Goal: Task Accomplishment & Management: Use online tool/utility

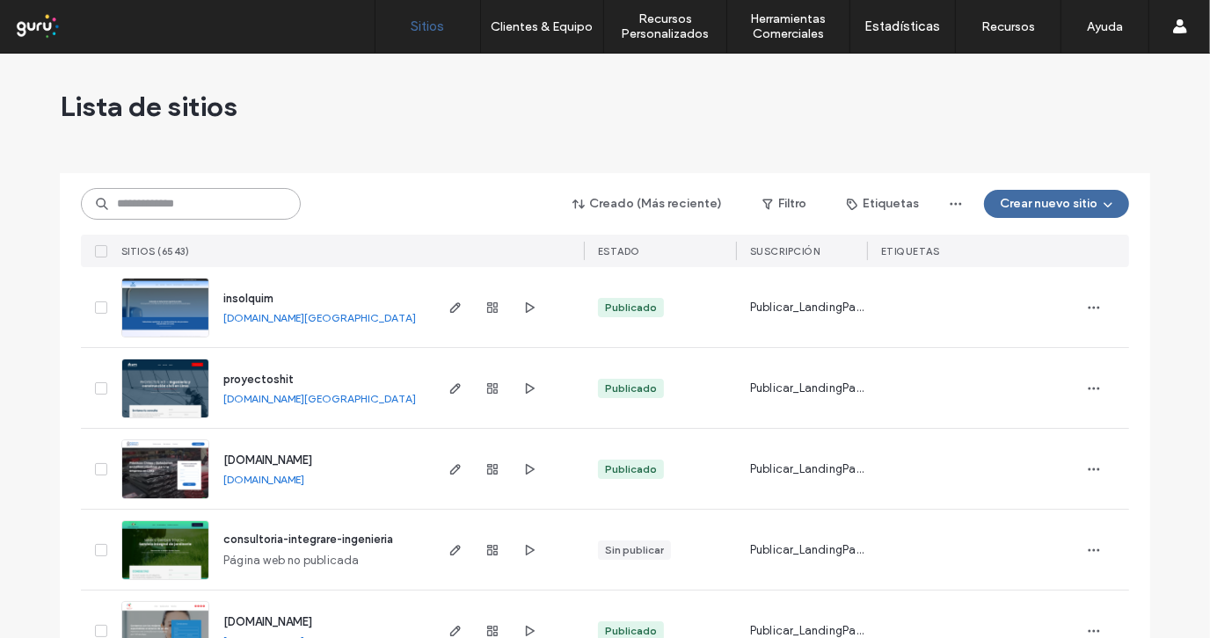
click at [171, 196] on input at bounding box center [191, 204] width 220 height 32
paste input "**********"
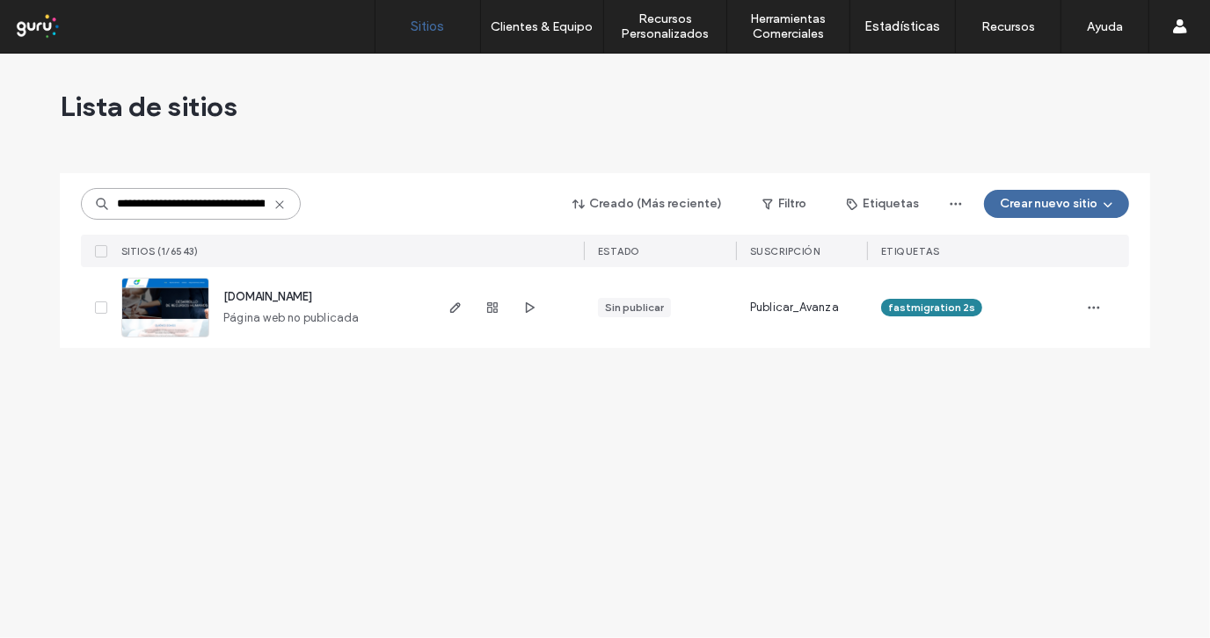
drag, startPoint x: 135, startPoint y: 205, endPoint x: 98, endPoint y: 209, distance: 38.1
click at [67, 209] on div "**********" at bounding box center [605, 260] width 1090 height 175
click at [160, 211] on input "**********" at bounding box center [191, 204] width 220 height 32
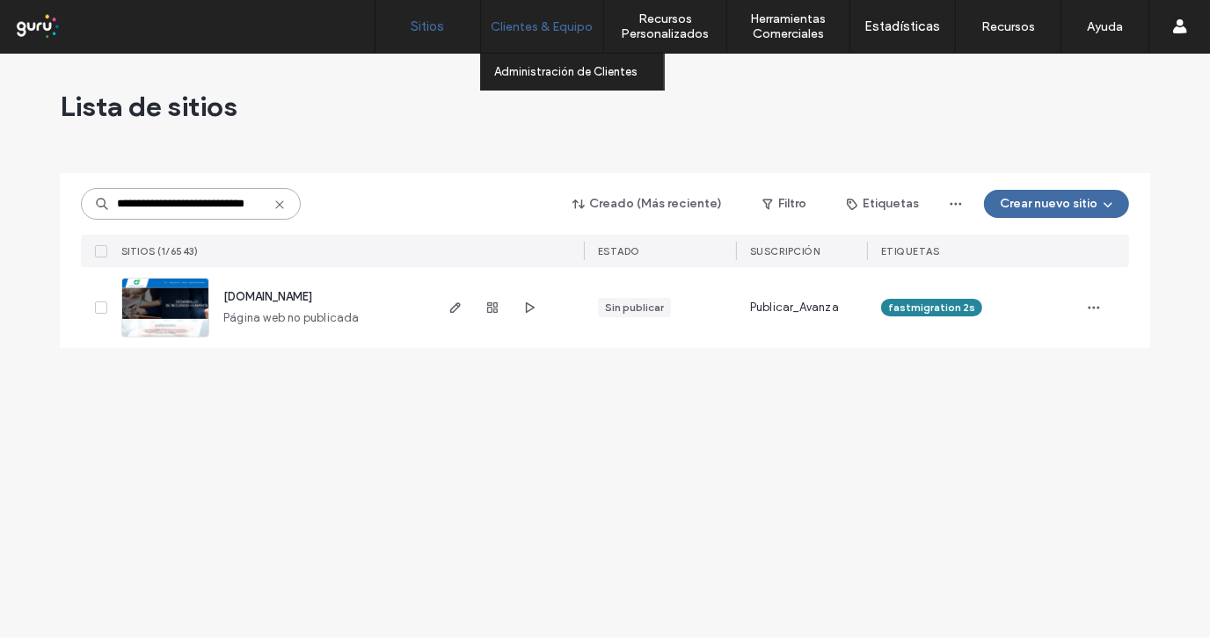
type input "**********"
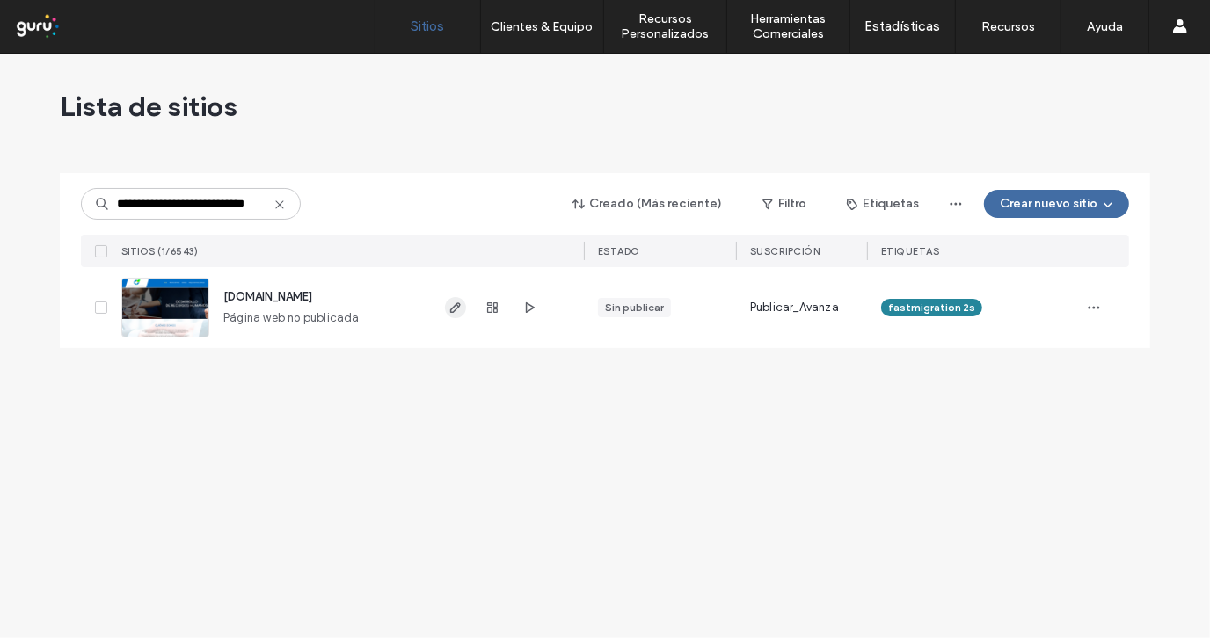
click at [452, 315] on span "button" at bounding box center [455, 307] width 21 height 21
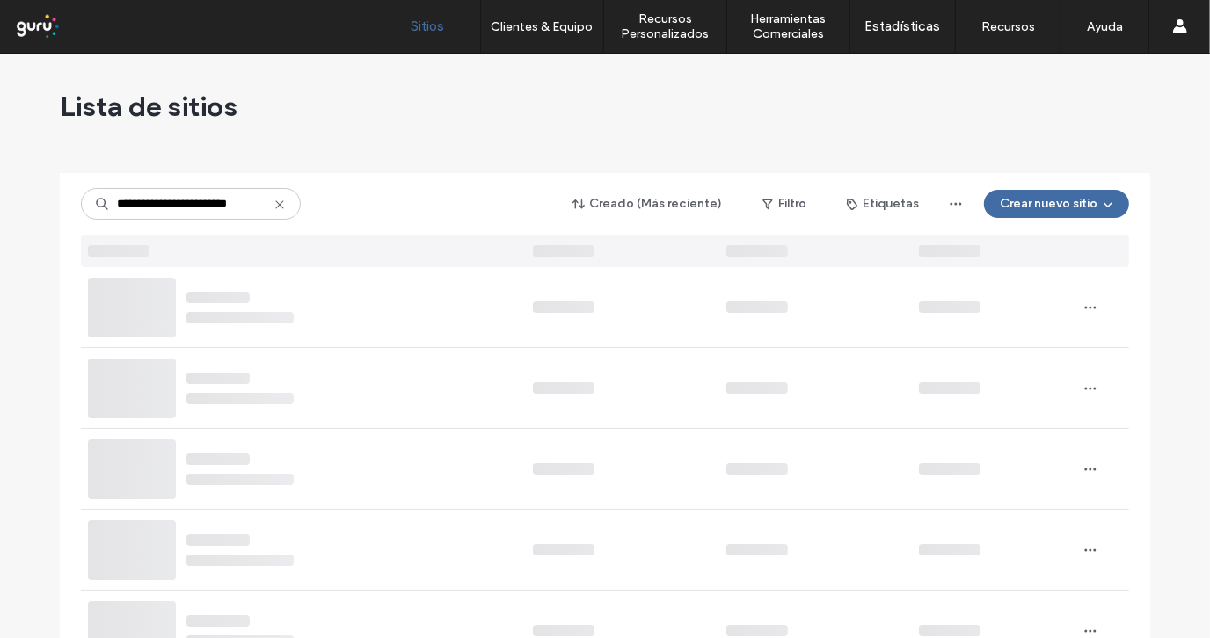
scroll to position [0, 4]
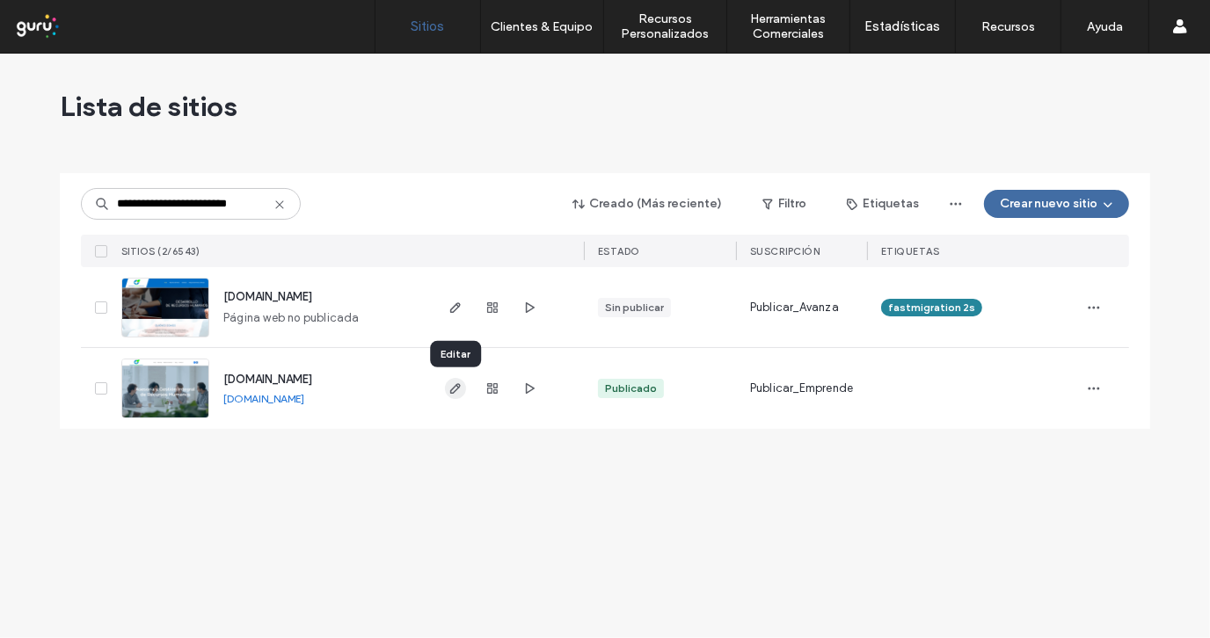
type input "**********"
click at [457, 391] on icon "button" at bounding box center [455, 389] width 14 height 14
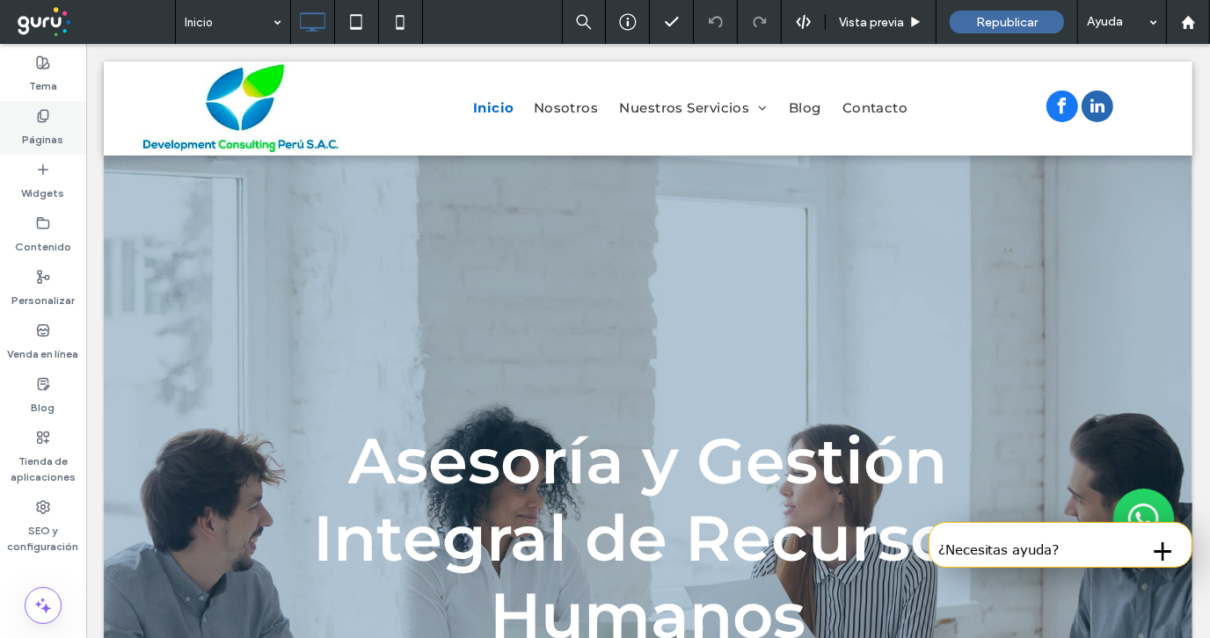
click at [57, 127] on label "Páginas" at bounding box center [43, 135] width 41 height 25
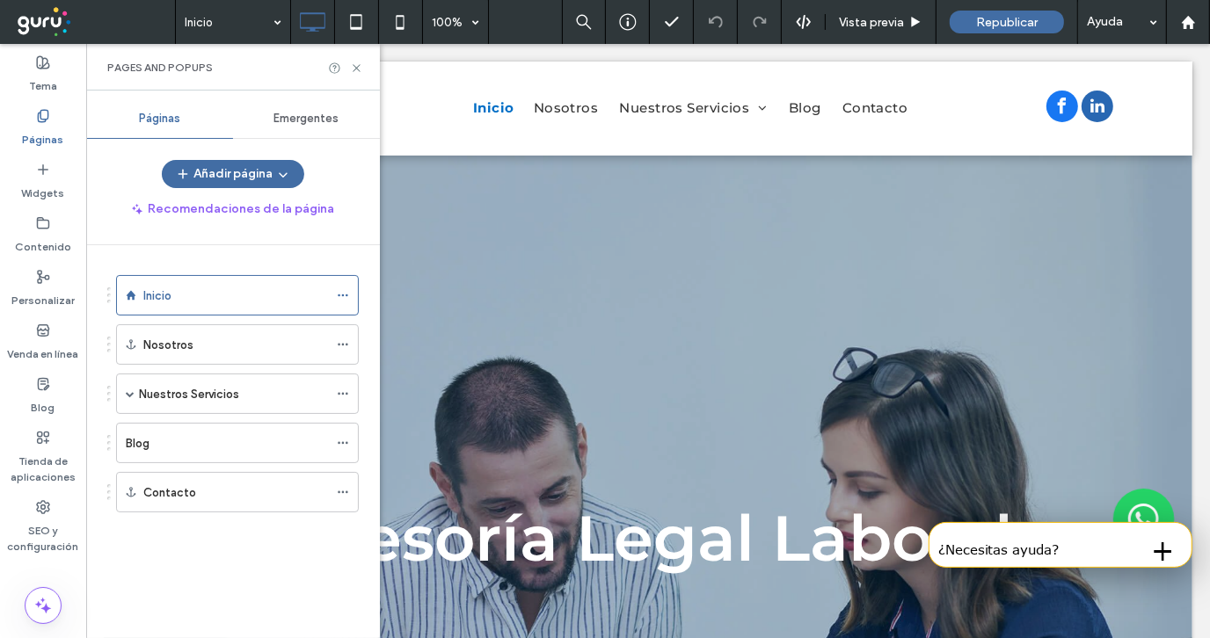
click at [311, 125] on div "Emergentes" at bounding box center [306, 118] width 147 height 39
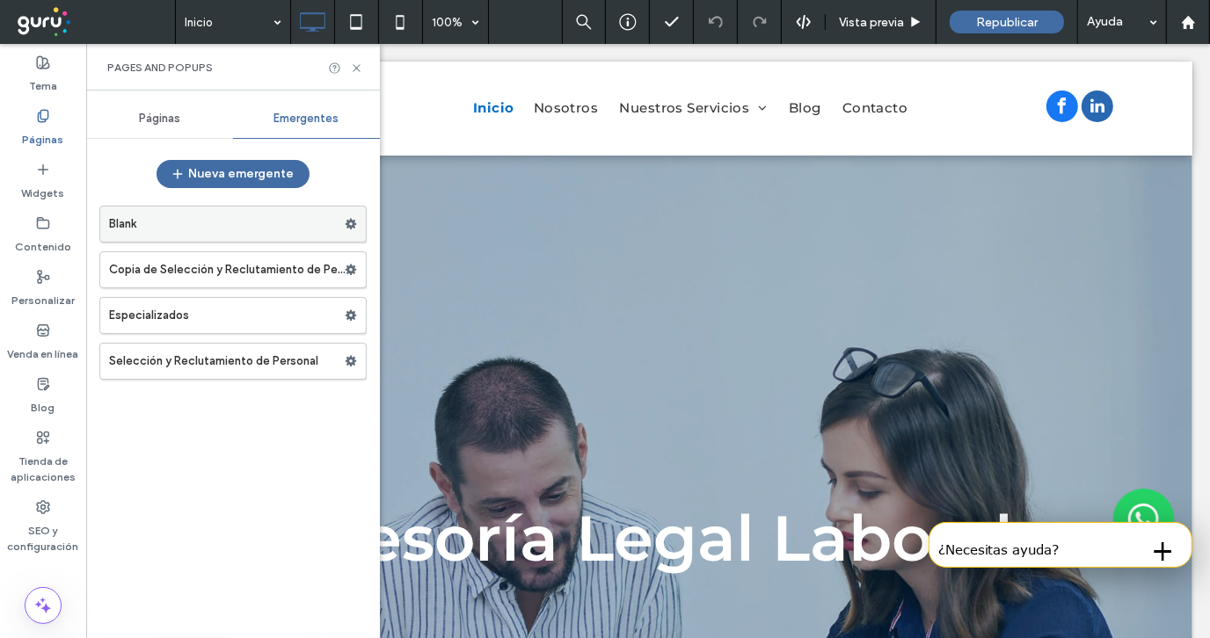
click at [184, 225] on label "Blank" at bounding box center [227, 224] width 236 height 35
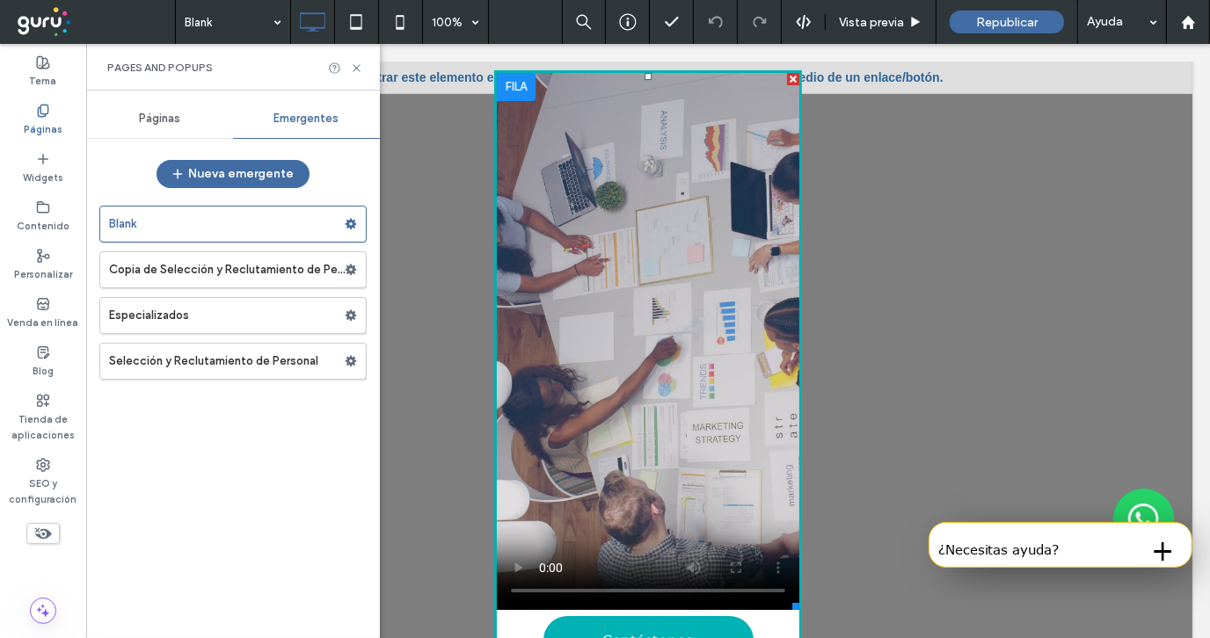
click at [616, 246] on span at bounding box center [647, 340] width 302 height 537
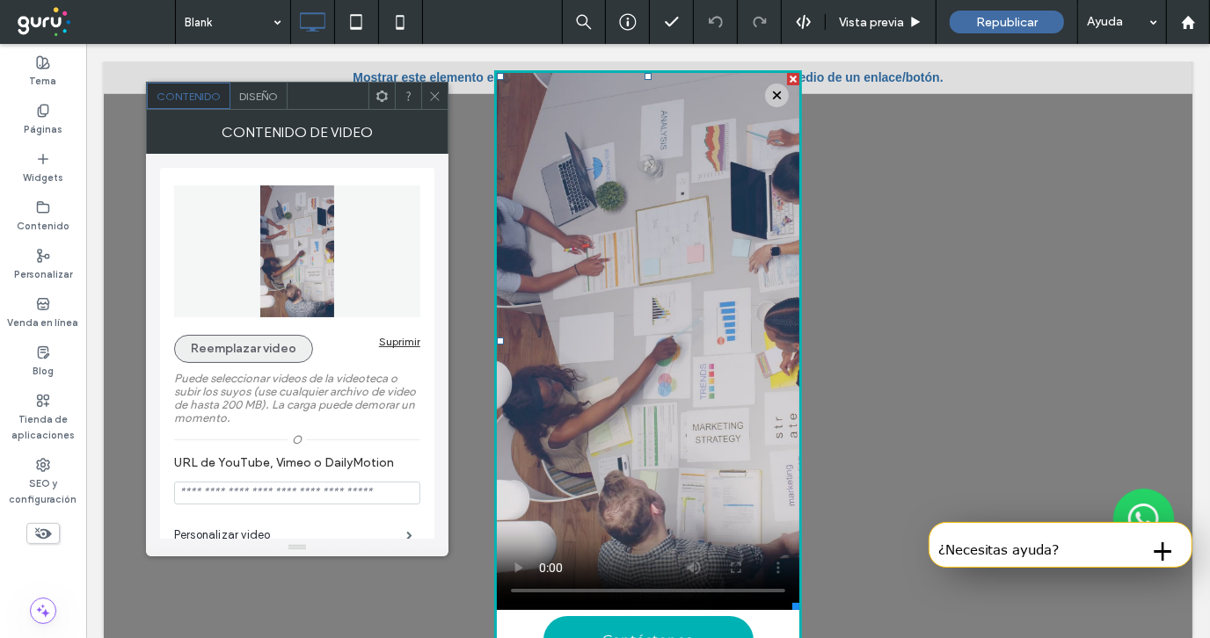
click at [236, 352] on button "Reemplazar video" at bounding box center [243, 349] width 139 height 28
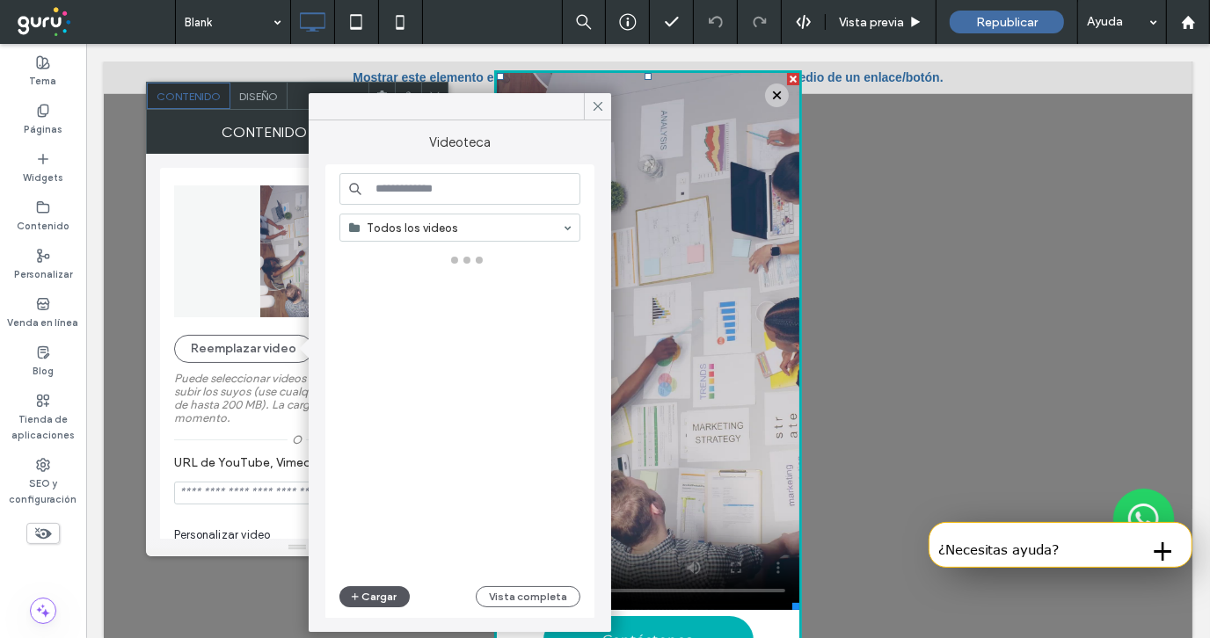
click at [366, 600] on button "Cargar" at bounding box center [374, 596] width 70 height 21
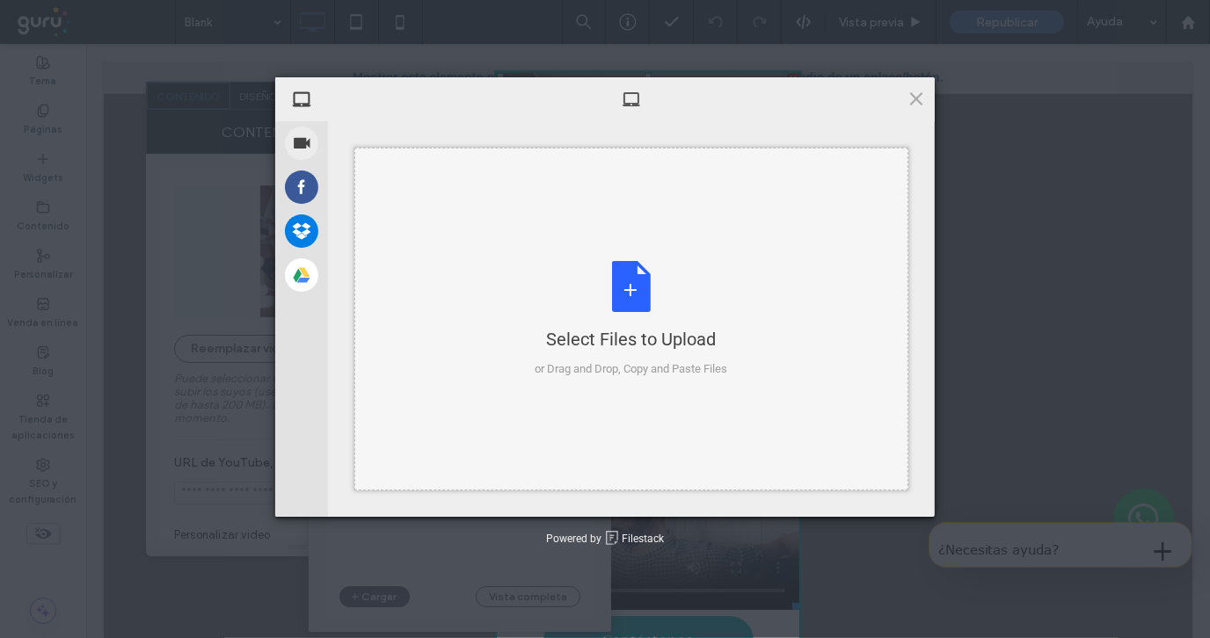
click at [628, 300] on div "Select Files to Upload or Drag and Drop, Copy and Paste Files" at bounding box center [631, 319] width 193 height 117
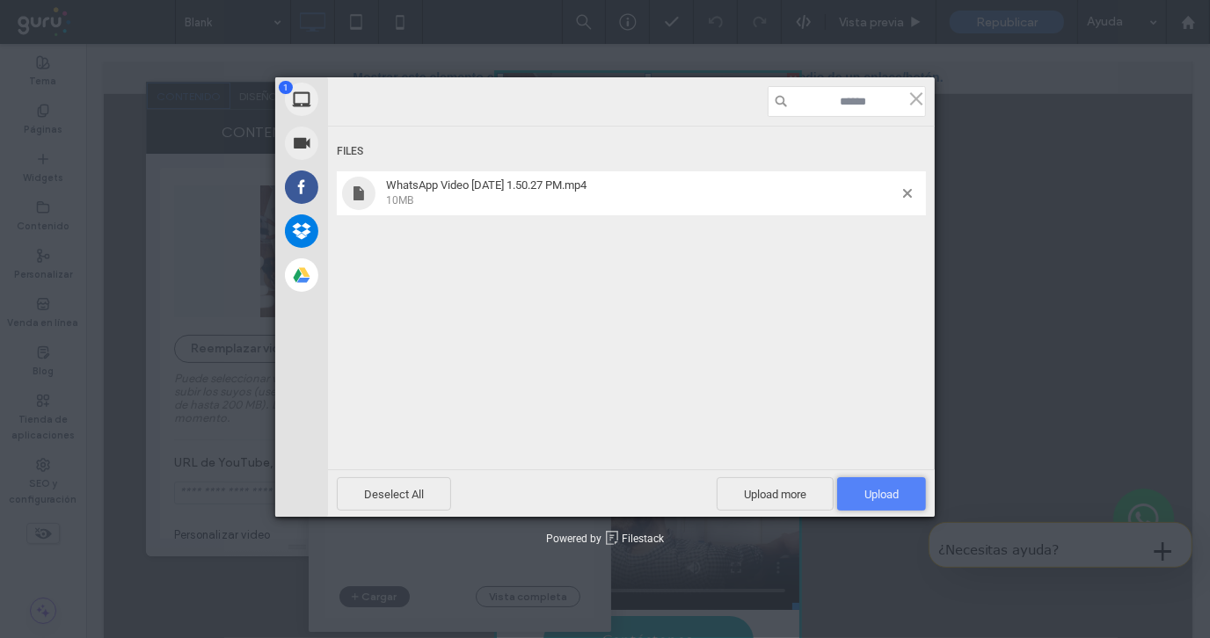
click at [880, 498] on span "Upload 1" at bounding box center [881, 494] width 34 height 13
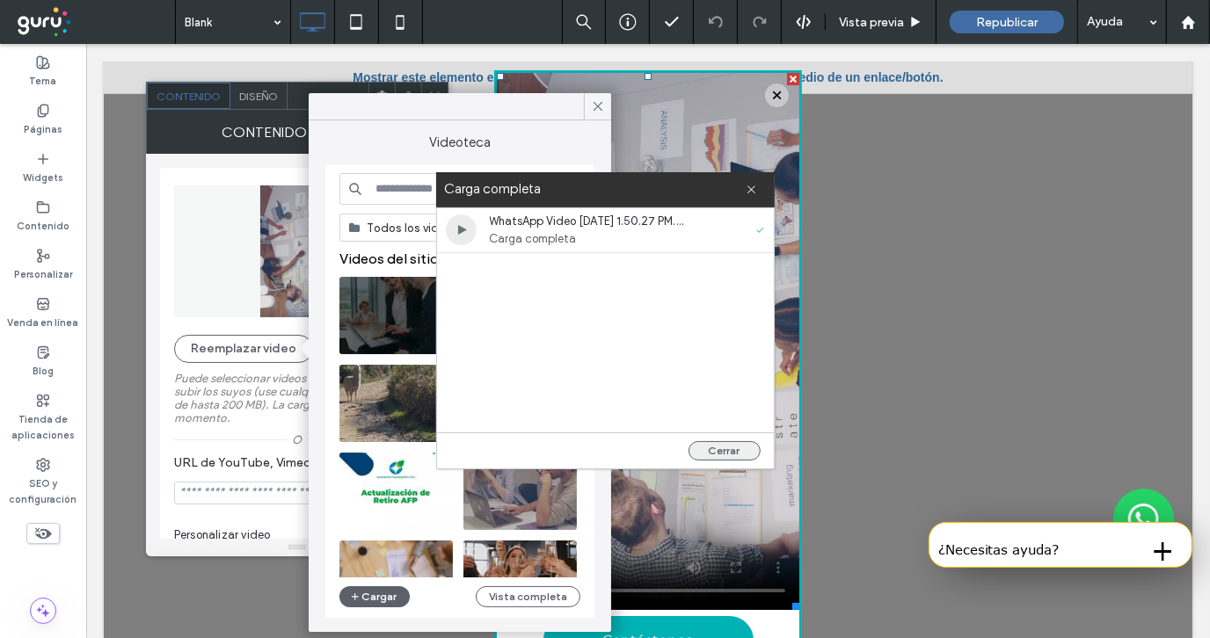
click at [735, 447] on button "Cerrar" at bounding box center [724, 450] width 72 height 19
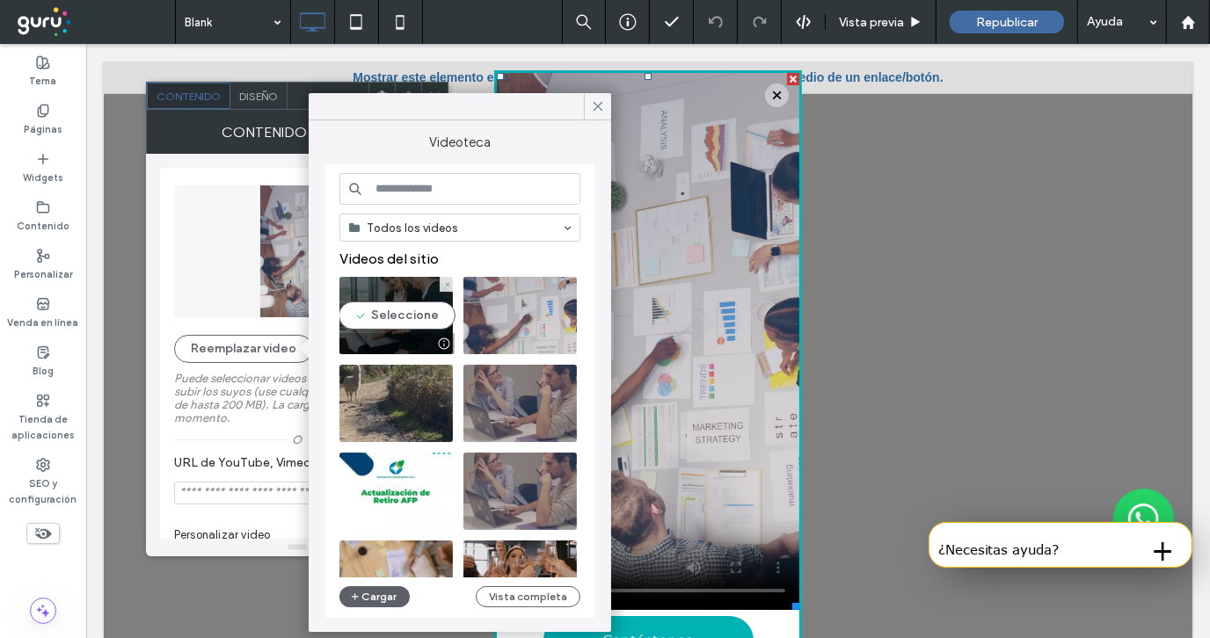
click at [394, 307] on video at bounding box center [395, 315] width 113 height 77
type input "**********"
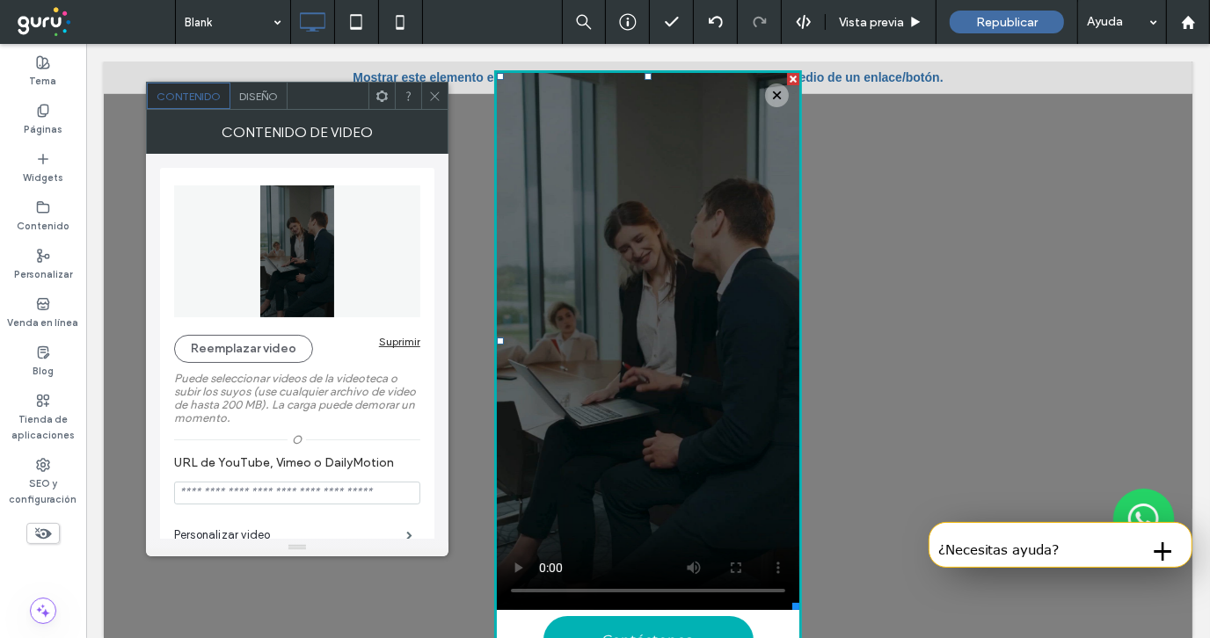
click at [433, 98] on use at bounding box center [434, 95] width 9 height 9
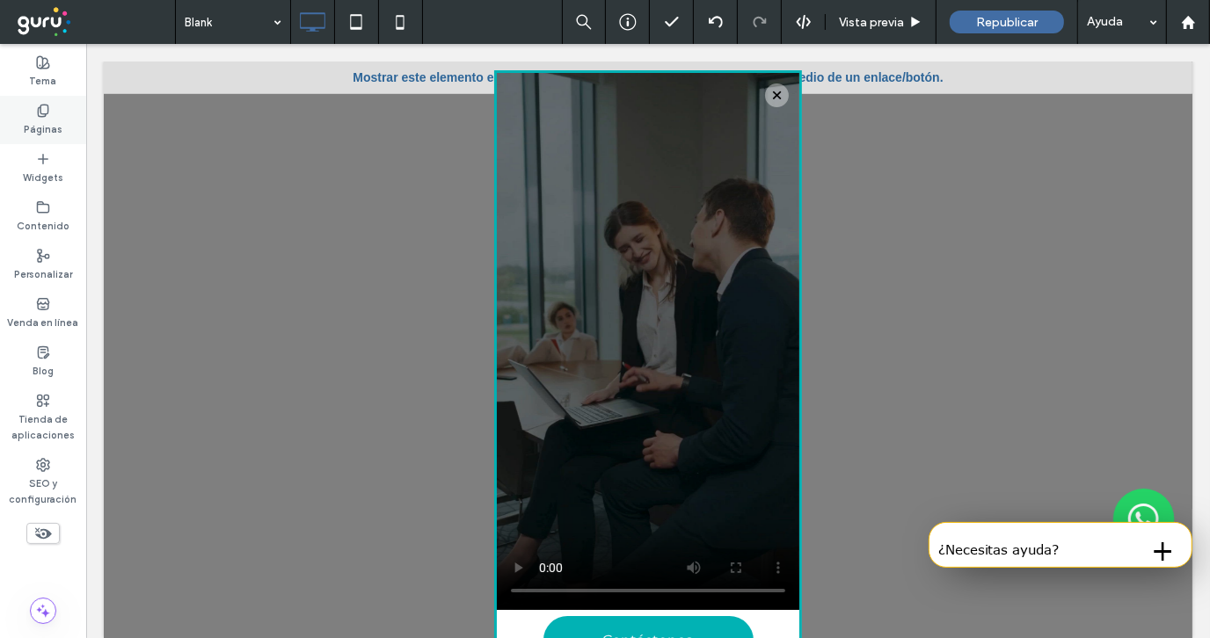
click at [44, 125] on label "Páginas" at bounding box center [43, 127] width 39 height 19
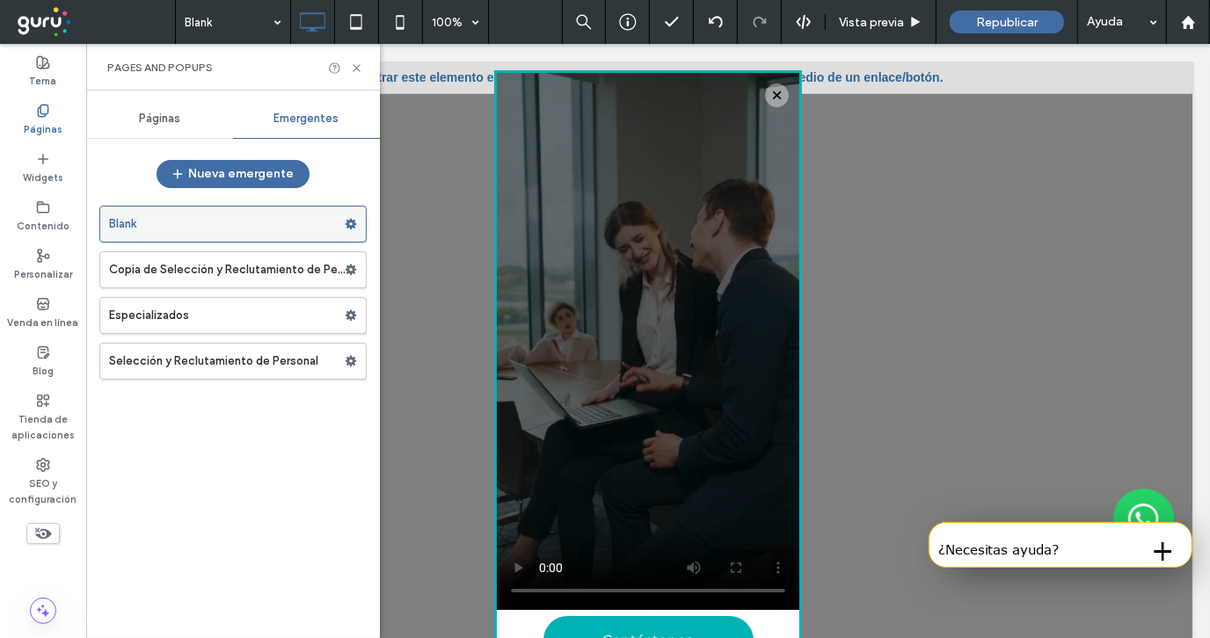
click at [351, 226] on use at bounding box center [350, 224] width 11 height 11
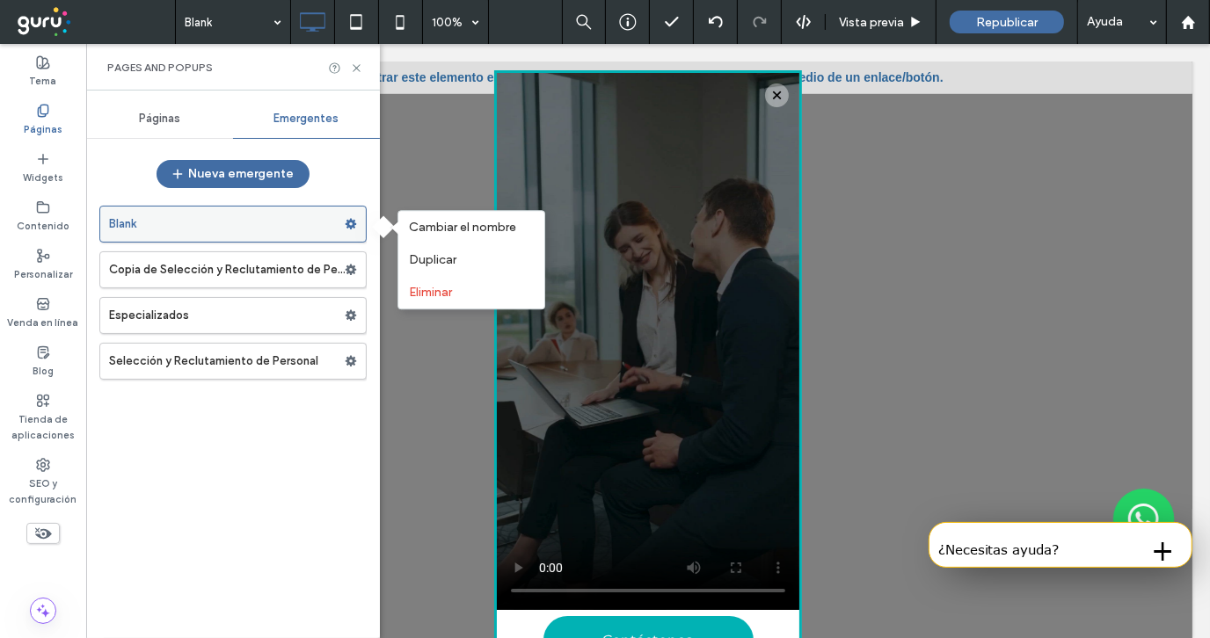
click at [246, 217] on label "Blank" at bounding box center [227, 224] width 236 height 35
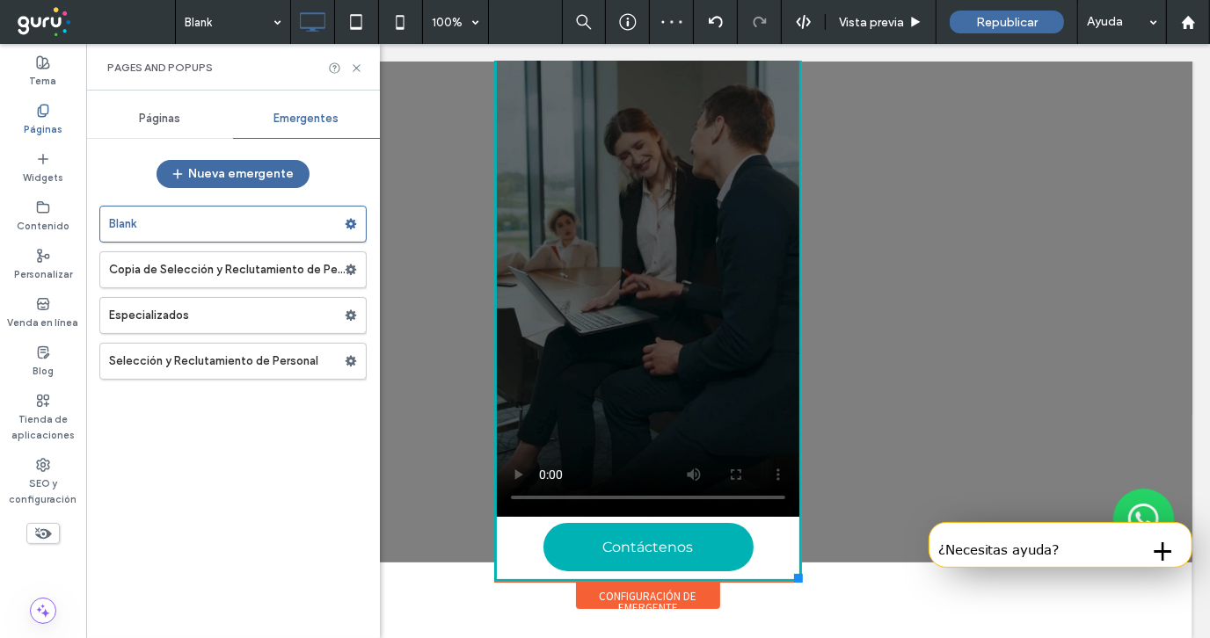
scroll to position [94, 0]
click at [649, 594] on div "Configuración de emergente" at bounding box center [647, 594] width 144 height 26
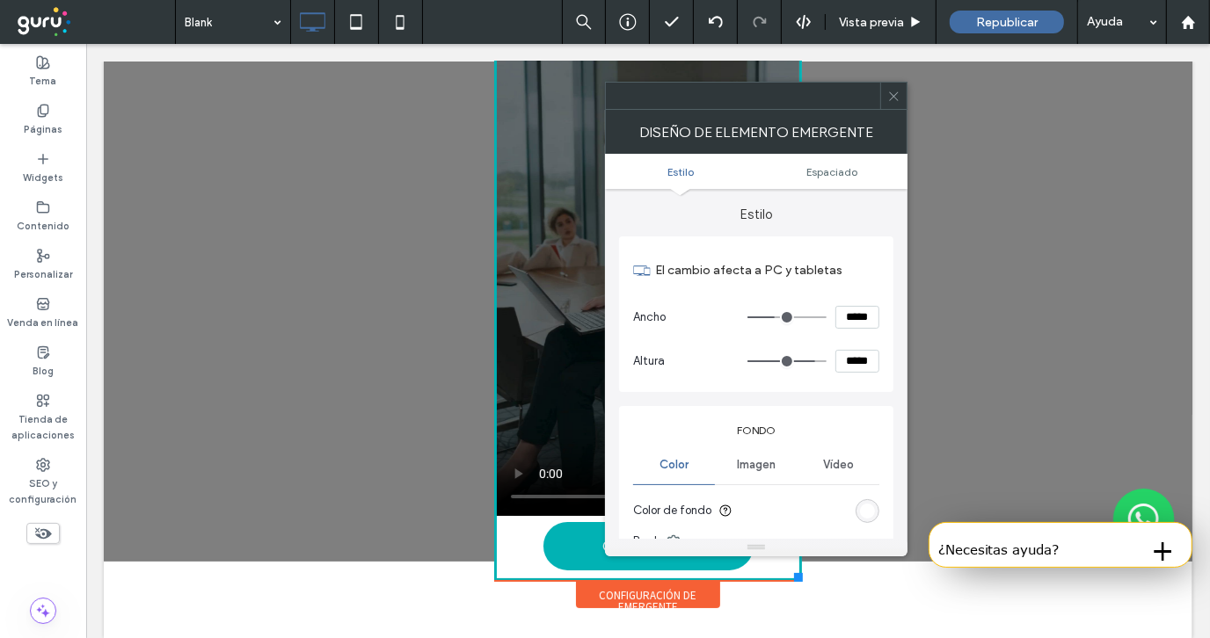
click at [893, 97] on icon at bounding box center [893, 96] width 13 height 13
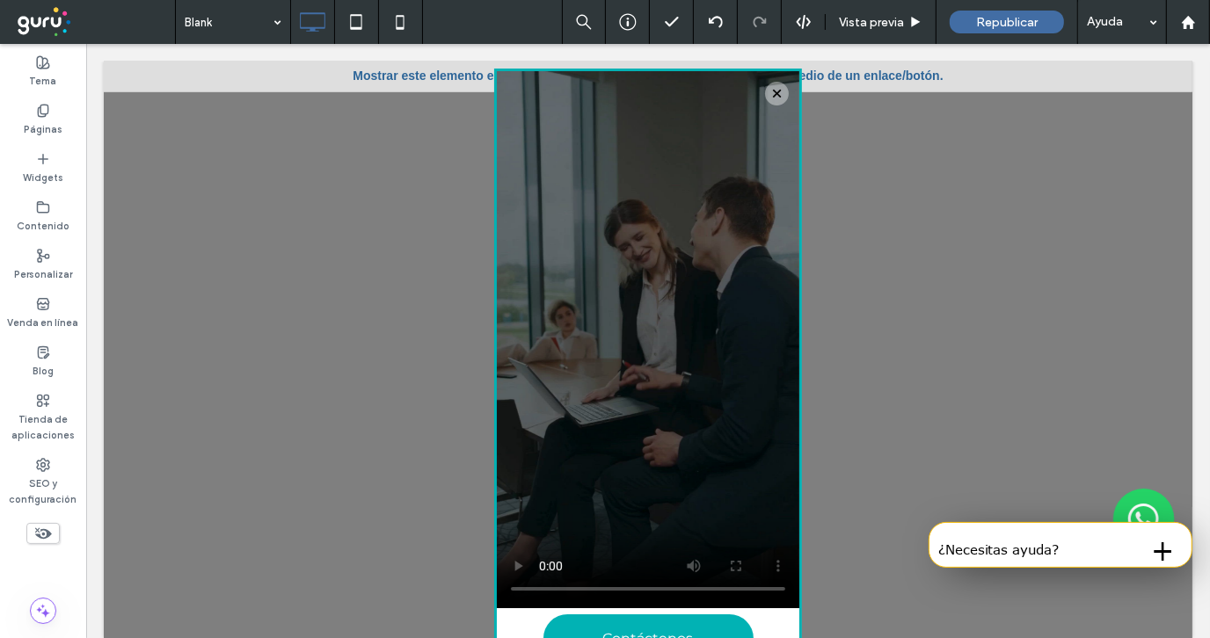
scroll to position [0, 0]
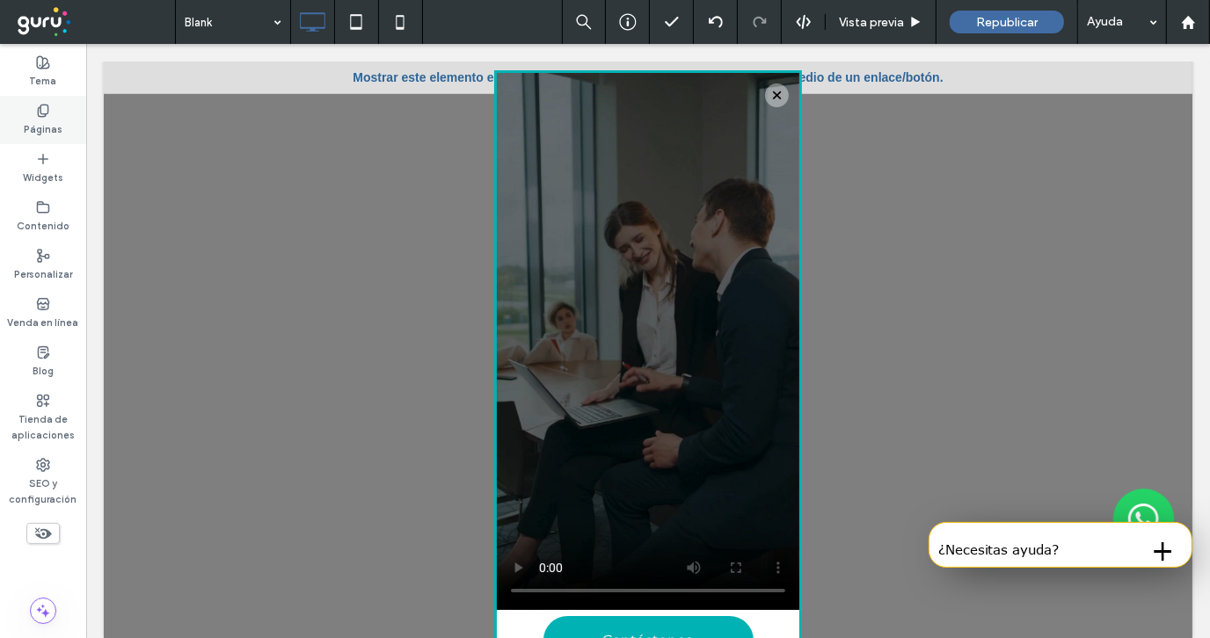
click at [52, 119] on label "Páginas" at bounding box center [43, 127] width 39 height 19
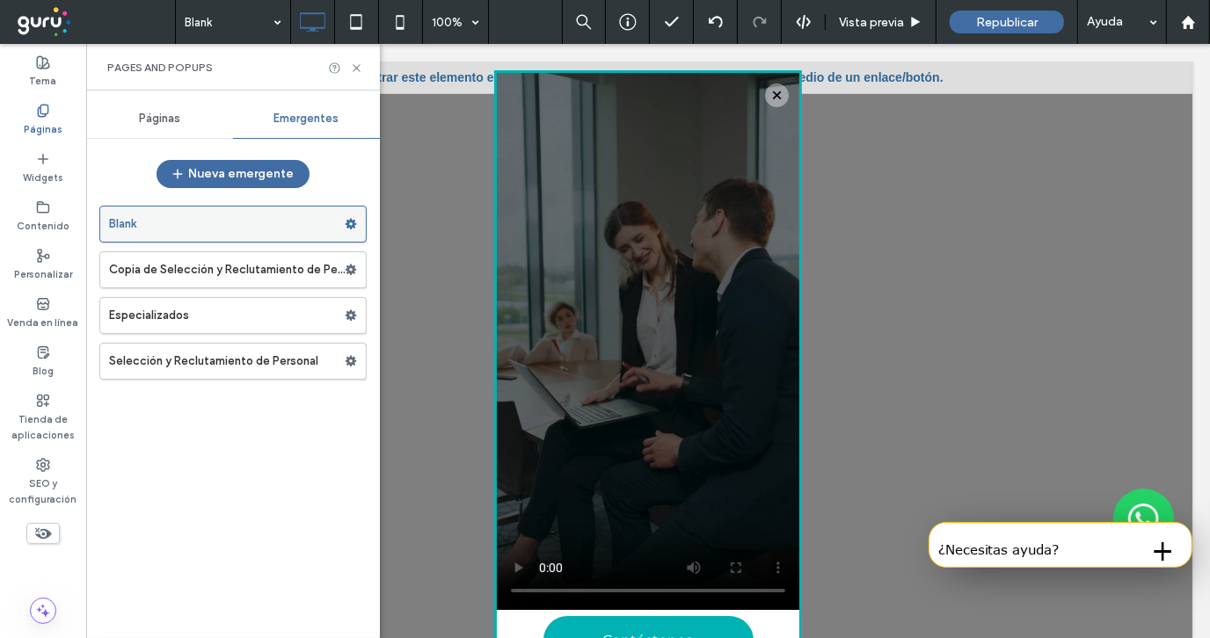
click at [352, 223] on icon at bounding box center [351, 224] width 12 height 12
click at [281, 214] on label "Blank" at bounding box center [227, 224] width 236 height 35
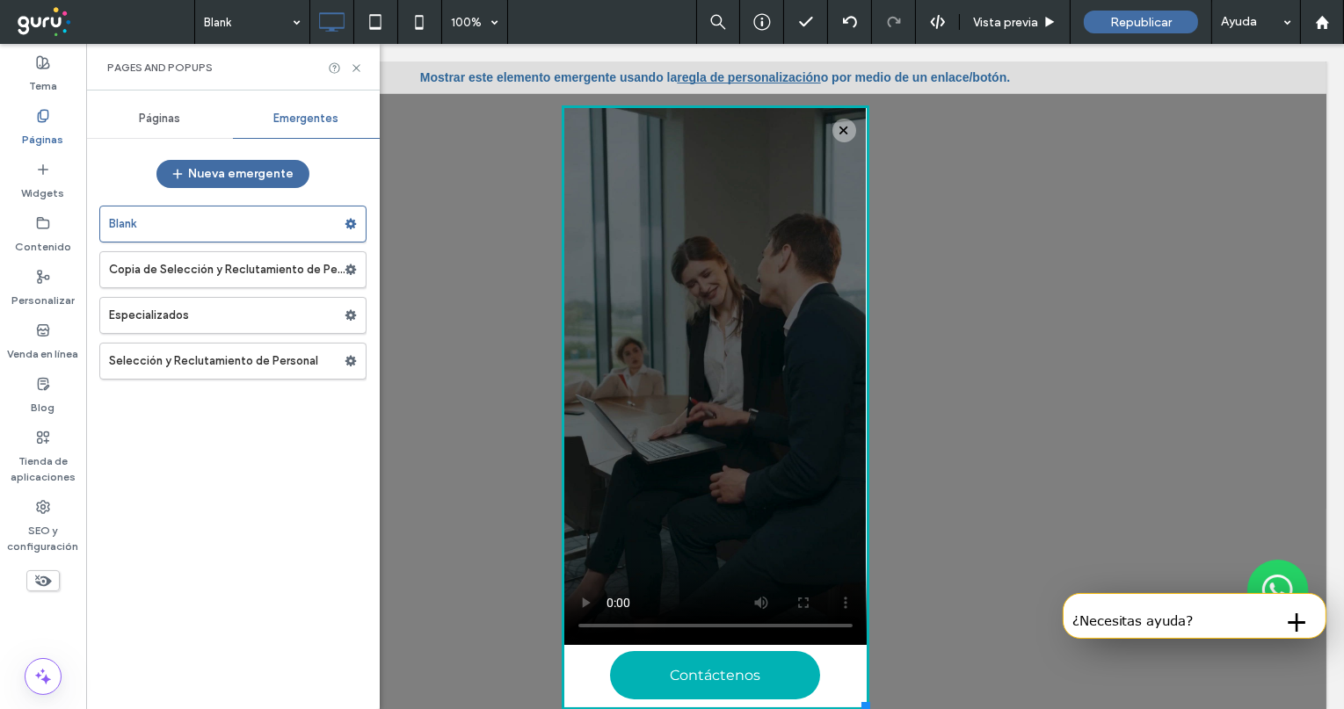
click at [759, 79] on div at bounding box center [715, 58] width 308 height 94
click at [709, 76] on div at bounding box center [715, 58] width 308 height 94
click at [715, 79] on div at bounding box center [715, 58] width 308 height 94
click at [717, 79] on div at bounding box center [715, 58] width 308 height 94
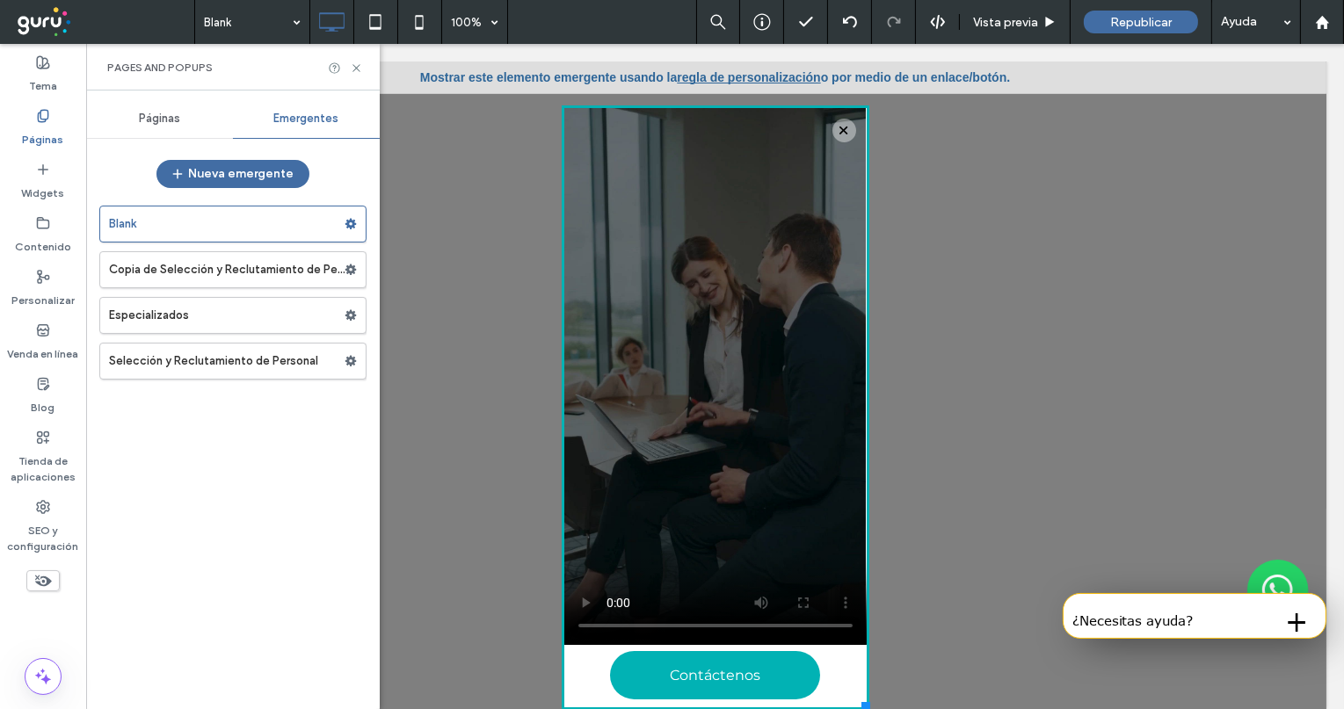
click at [717, 78] on div at bounding box center [715, 58] width 308 height 94
click at [716, 74] on div at bounding box center [715, 58] width 308 height 94
click at [716, 75] on div at bounding box center [715, 58] width 308 height 94
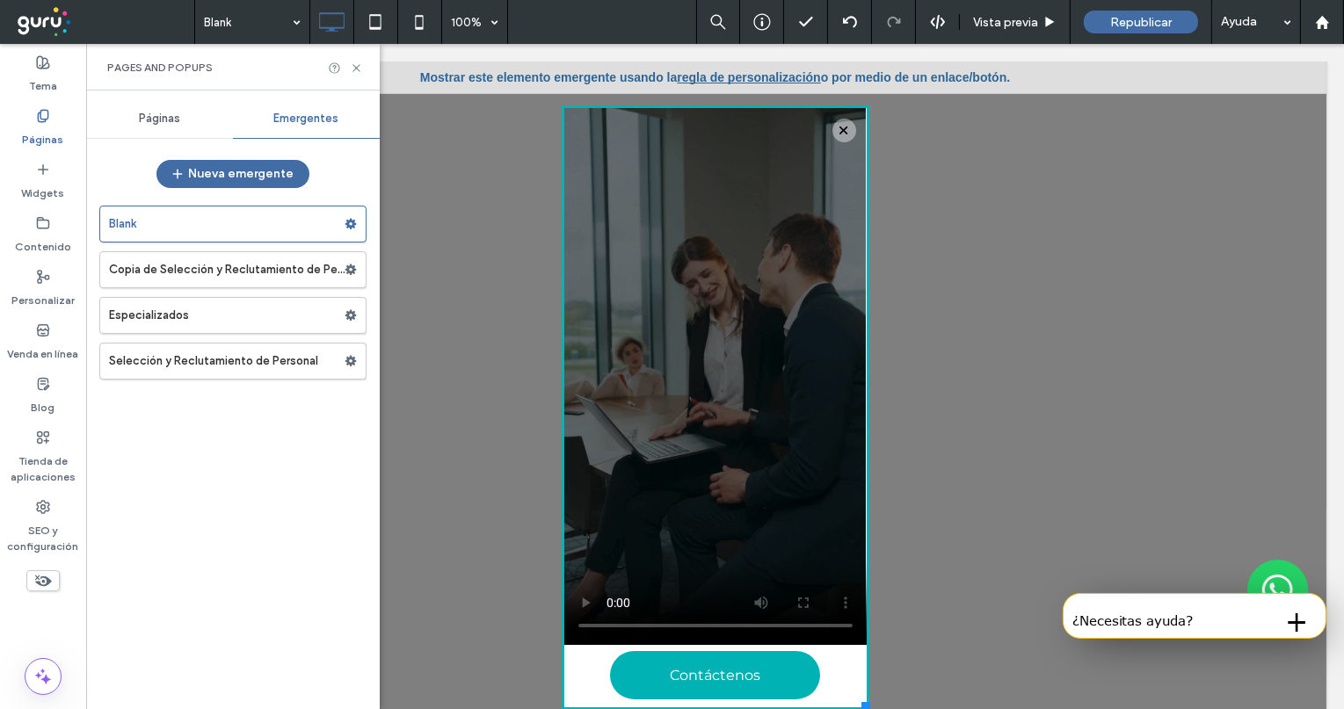
click at [716, 75] on div at bounding box center [715, 58] width 308 height 94
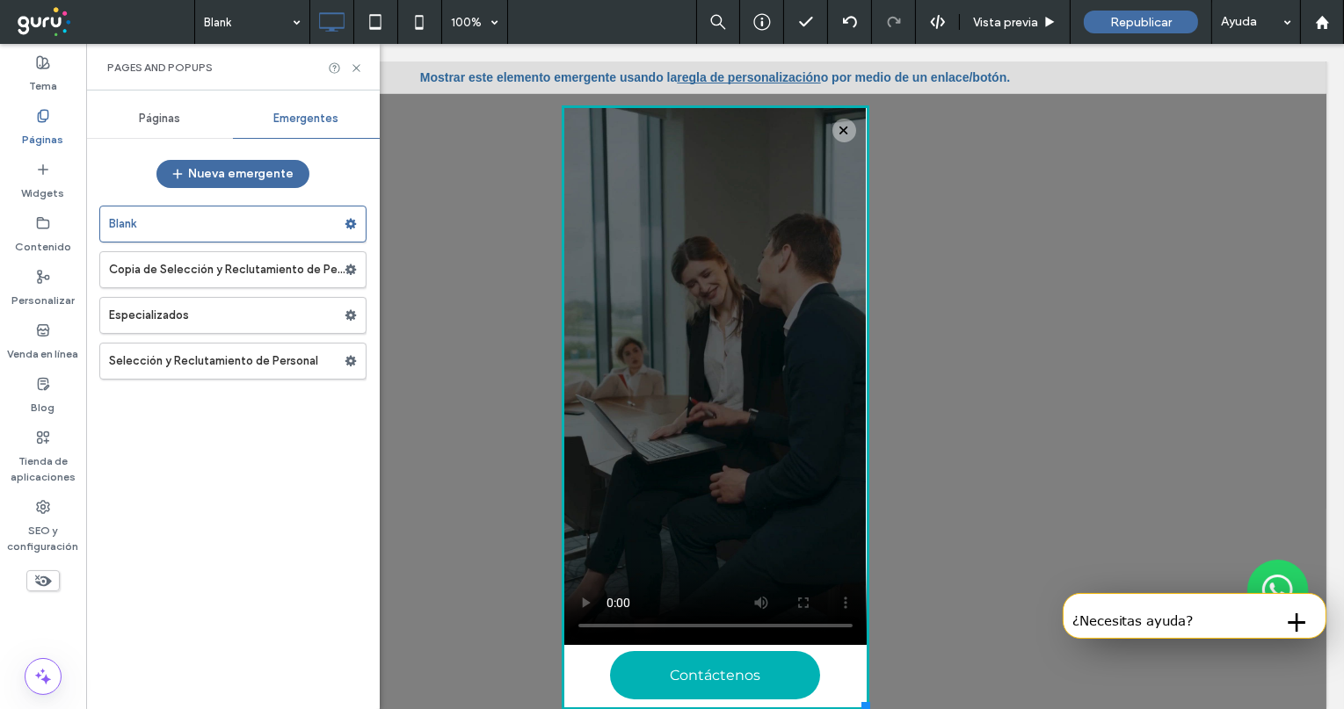
click at [426, 80] on div "Mostrar este elemento emergente usando la regla de personalización o por medio …" at bounding box center [714, 78] width 1223 height 32
click at [1135, 20] on span "Republicar" at bounding box center [1141, 22] width 62 height 15
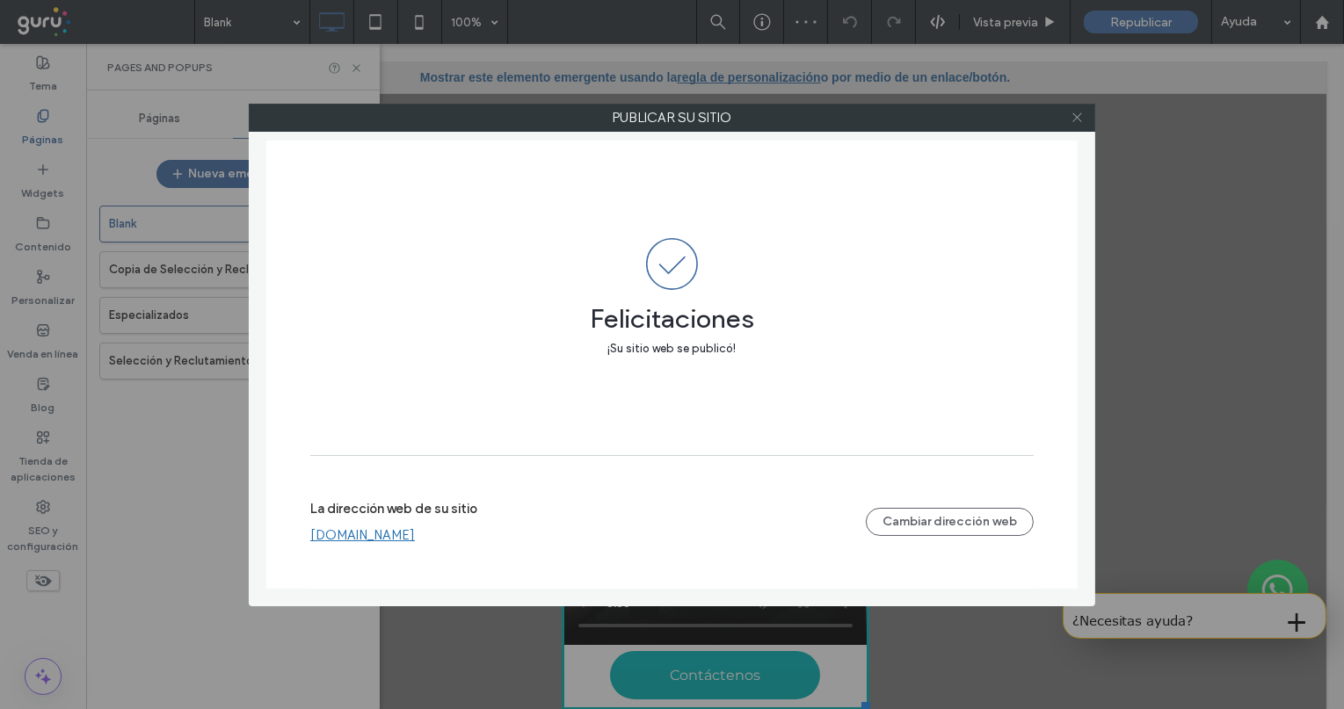
click at [1079, 121] on icon at bounding box center [1077, 117] width 13 height 13
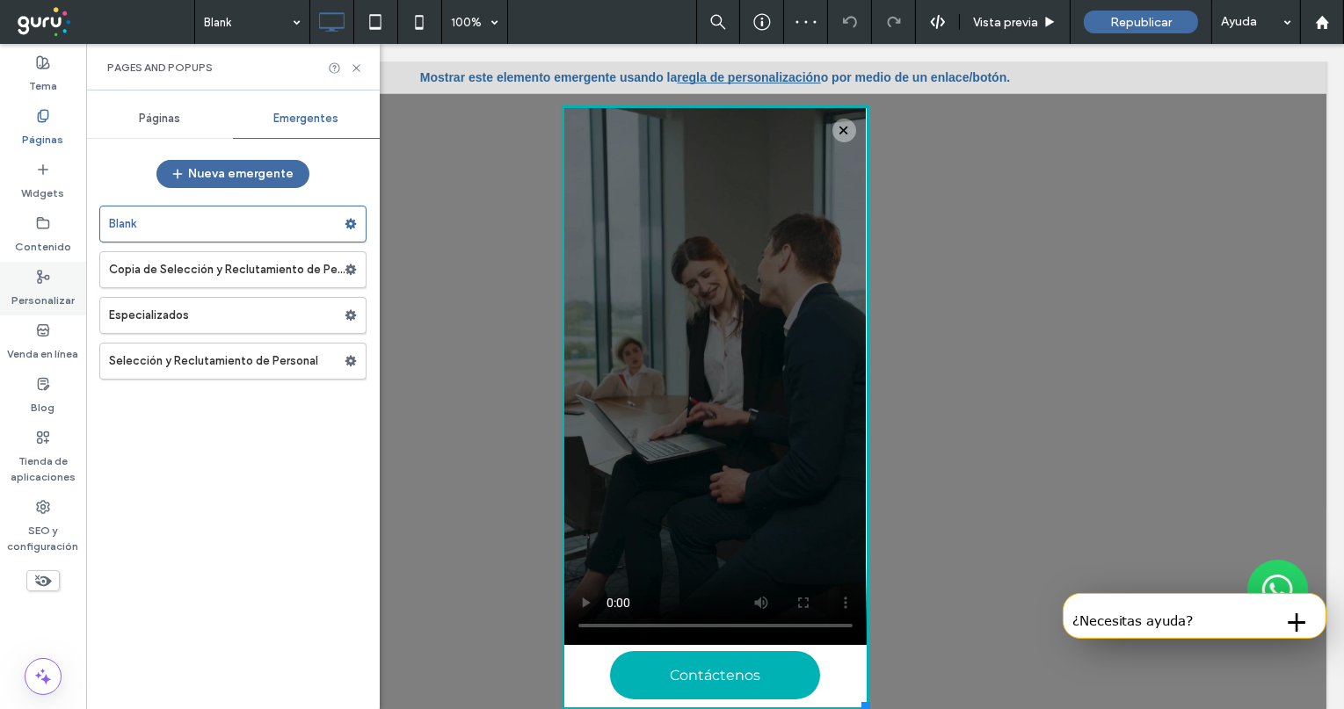
click at [43, 290] on label "Personalizar" at bounding box center [42, 296] width 63 height 25
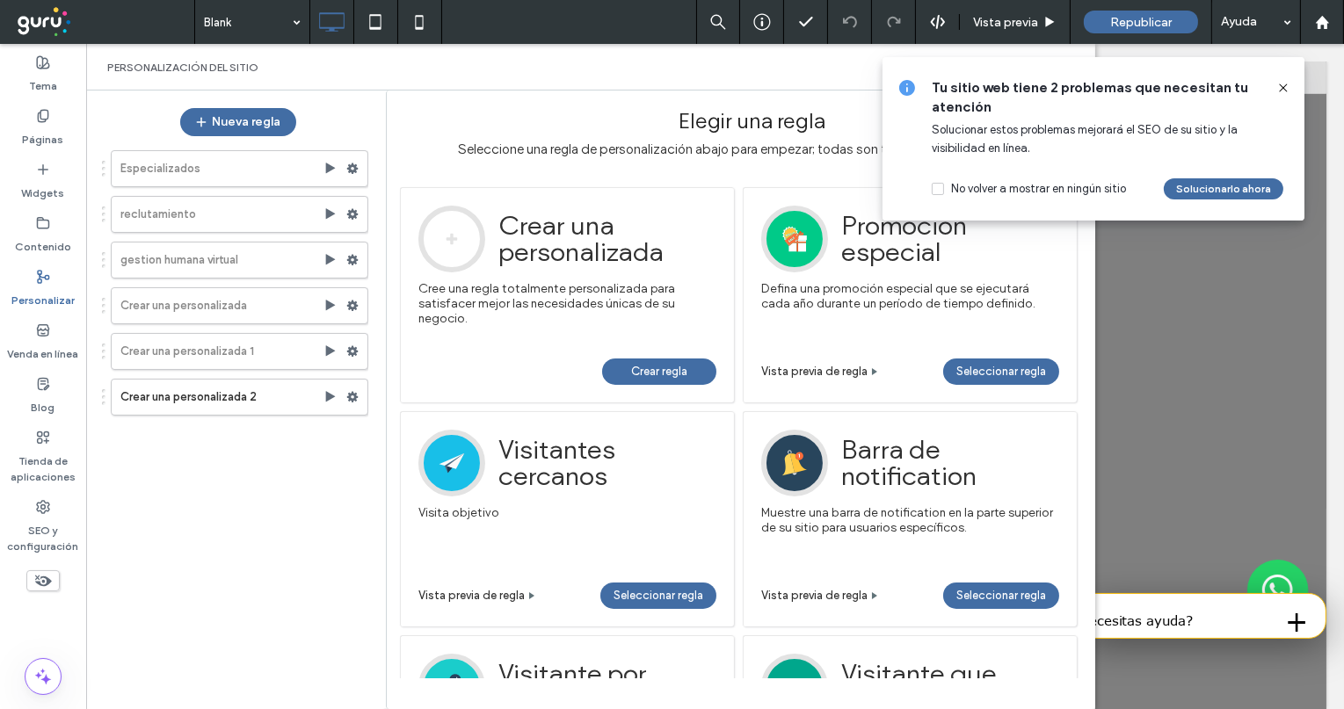
click at [1209, 87] on icon at bounding box center [1283, 88] width 14 height 14
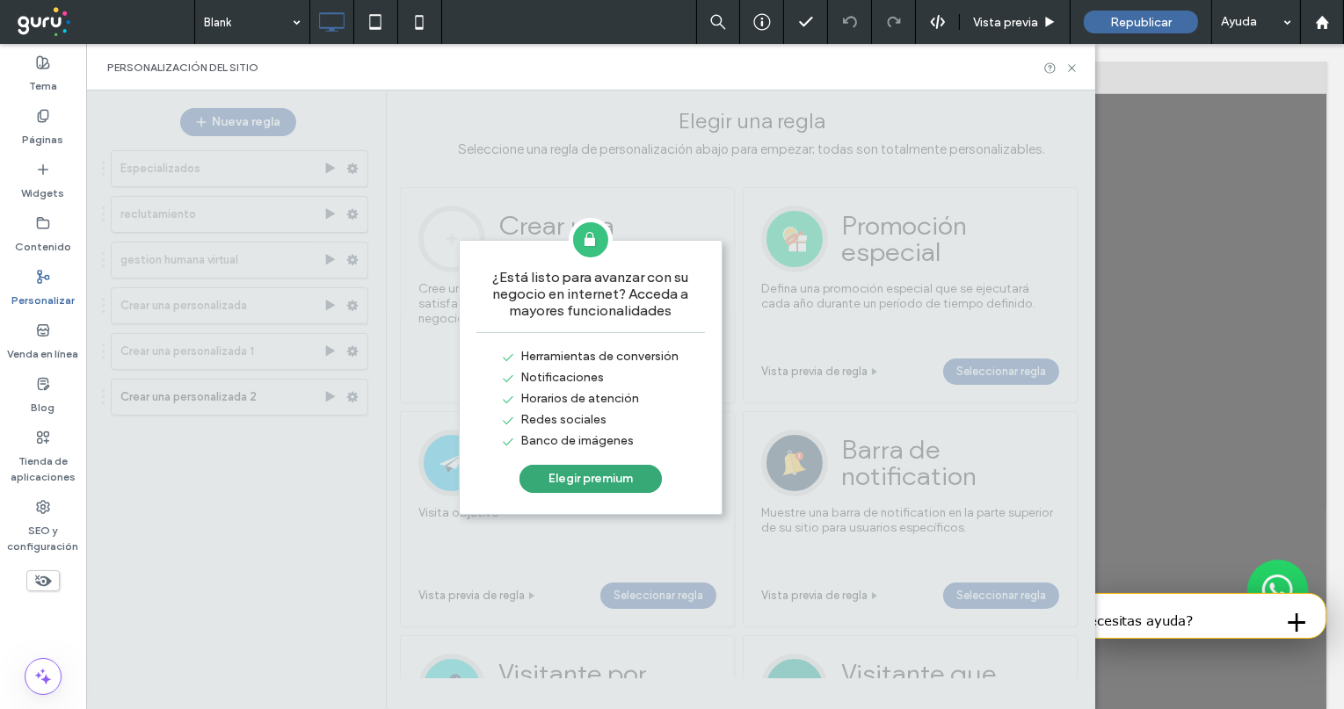
click at [227, 502] on div at bounding box center [590, 400] width 1009 height 619
click at [522, 118] on div at bounding box center [590, 400] width 1009 height 619
click at [573, 116] on div at bounding box center [590, 400] width 1009 height 619
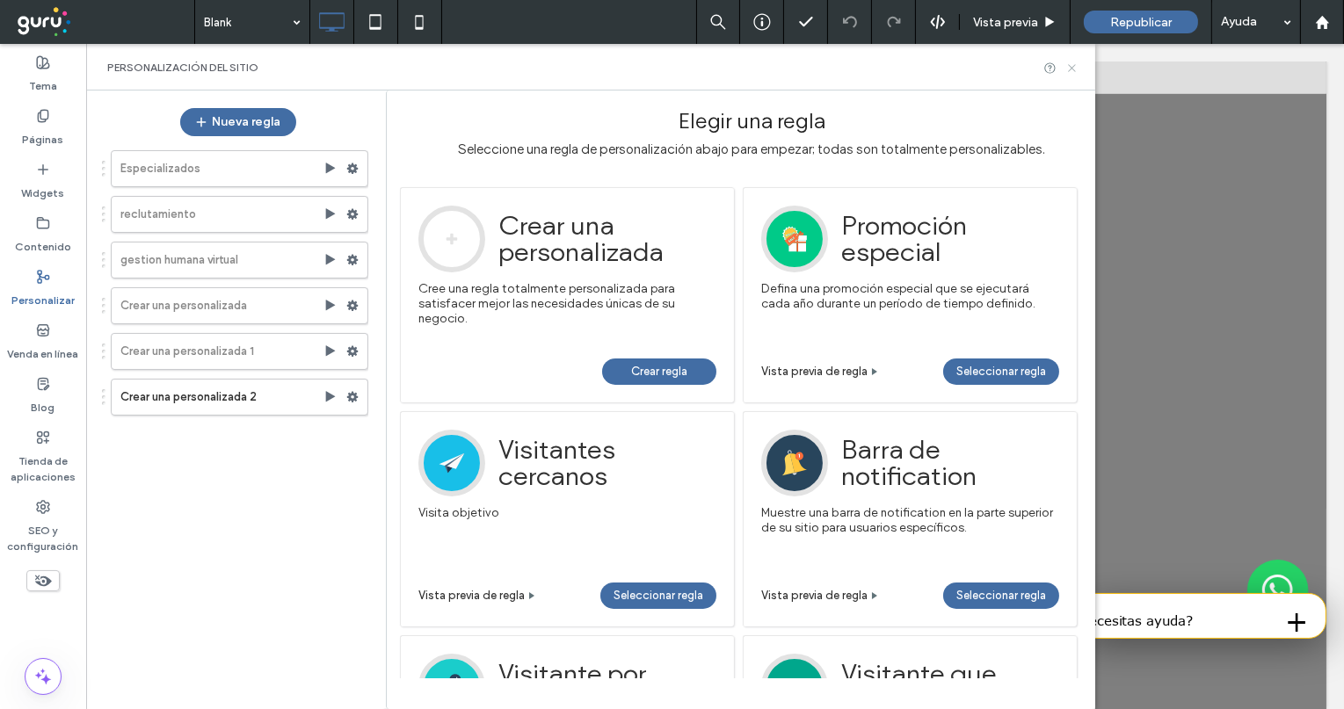
click at [1075, 72] on icon at bounding box center [1071, 68] width 13 height 13
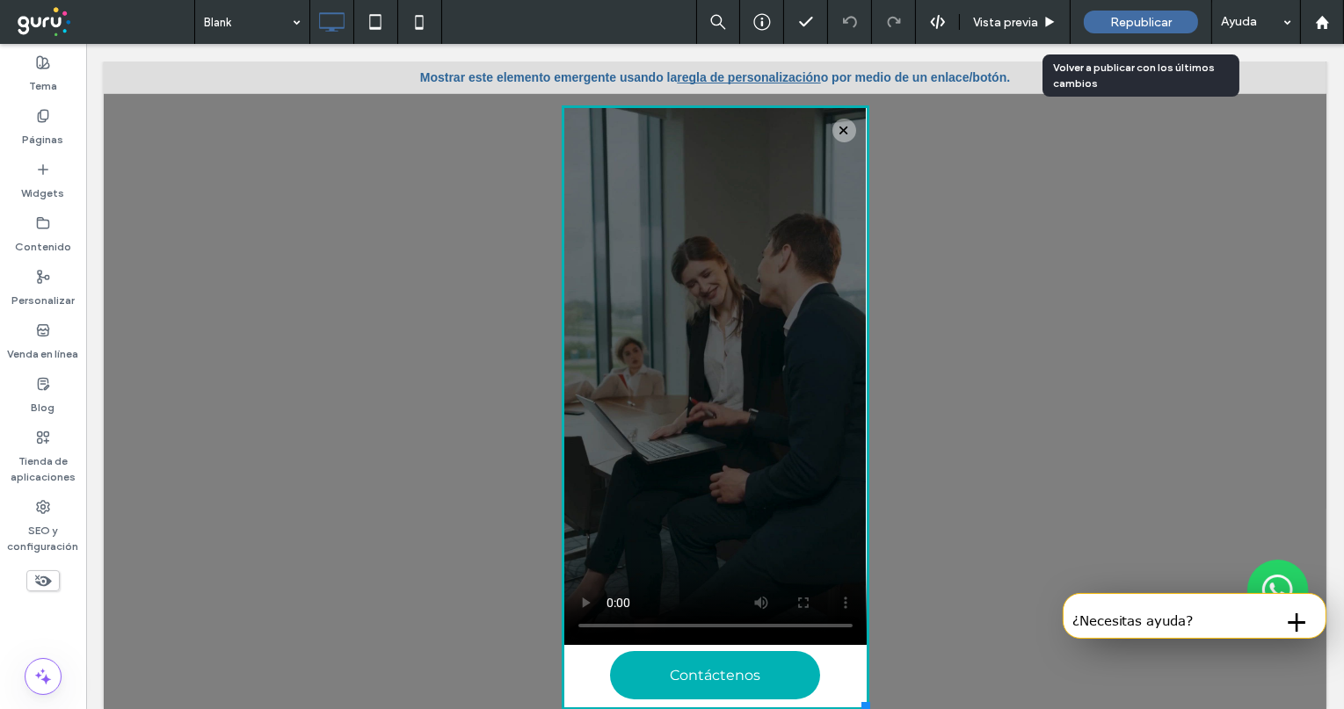
click at [1121, 29] on div "Republicar" at bounding box center [1141, 22] width 114 height 23
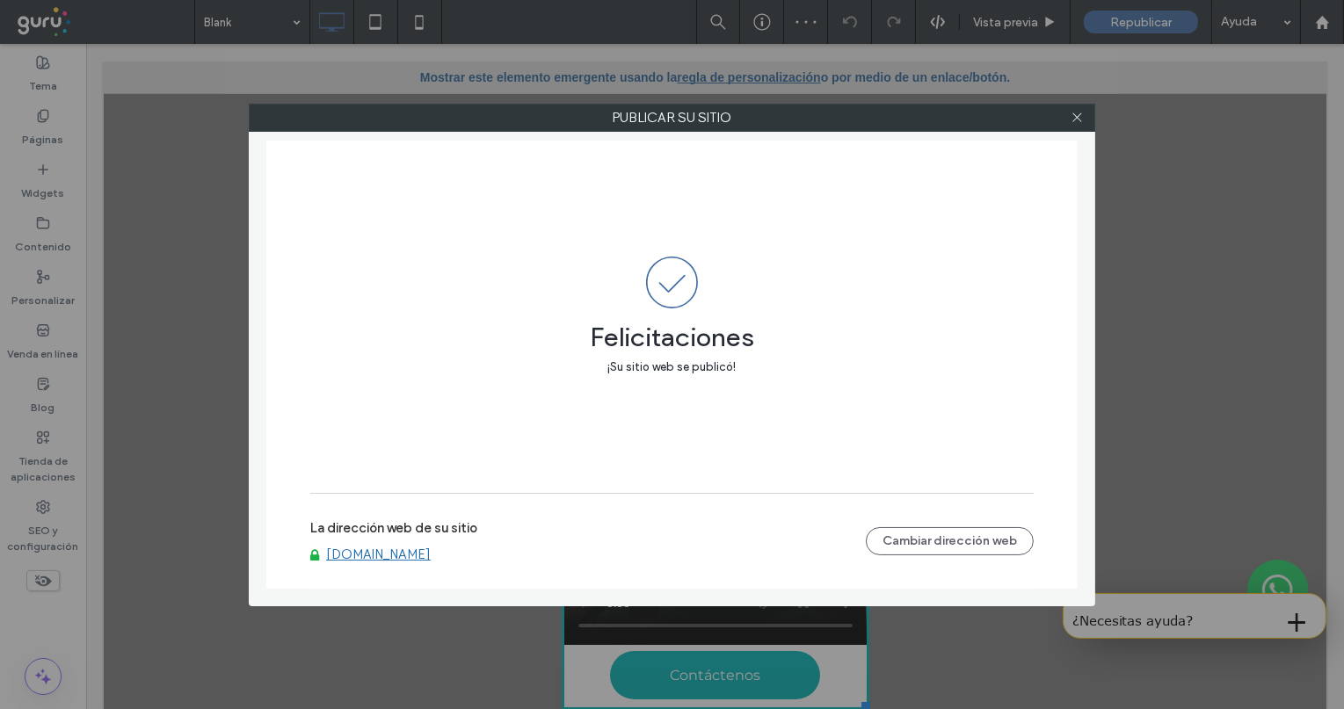
click at [424, 562] on link "[DOMAIN_NAME]" at bounding box center [378, 555] width 105 height 16
drag, startPoint x: 1077, startPoint y: 122, endPoint x: 1081, endPoint y: 113, distance: 9.8
click at [1077, 121] on icon at bounding box center [1077, 117] width 13 height 13
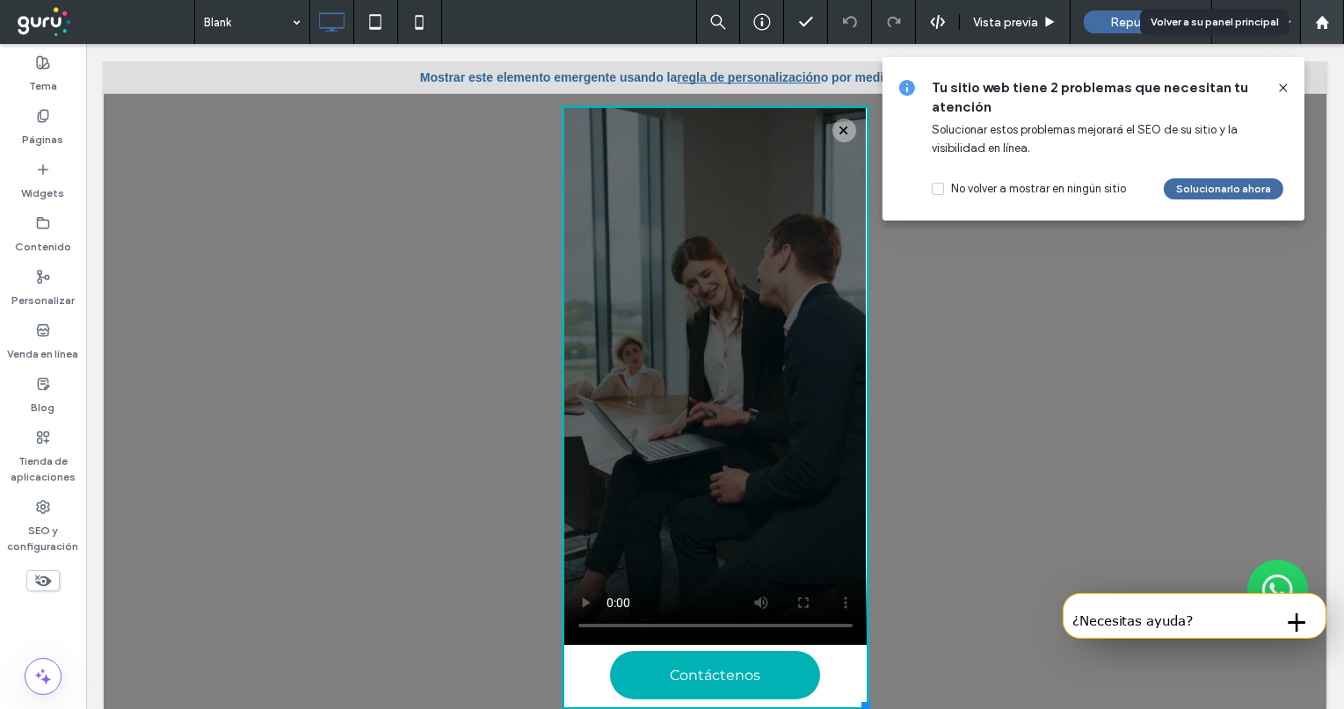
click at [1209, 22] on div at bounding box center [1322, 22] width 42 height 15
